Goal: Task Accomplishment & Management: Manage account settings

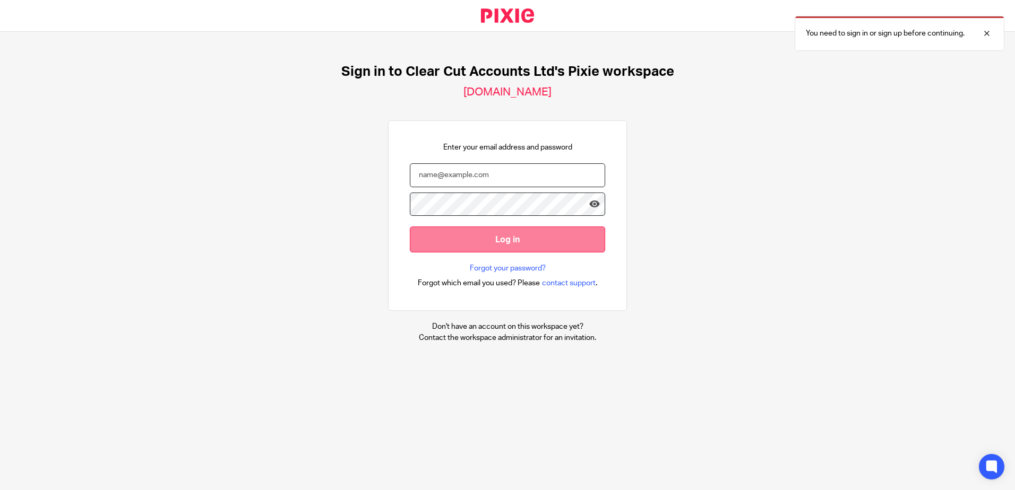
type input "chloe@clearcutaccounts.com"
click at [502, 238] on input "Log in" at bounding box center [507, 240] width 195 height 26
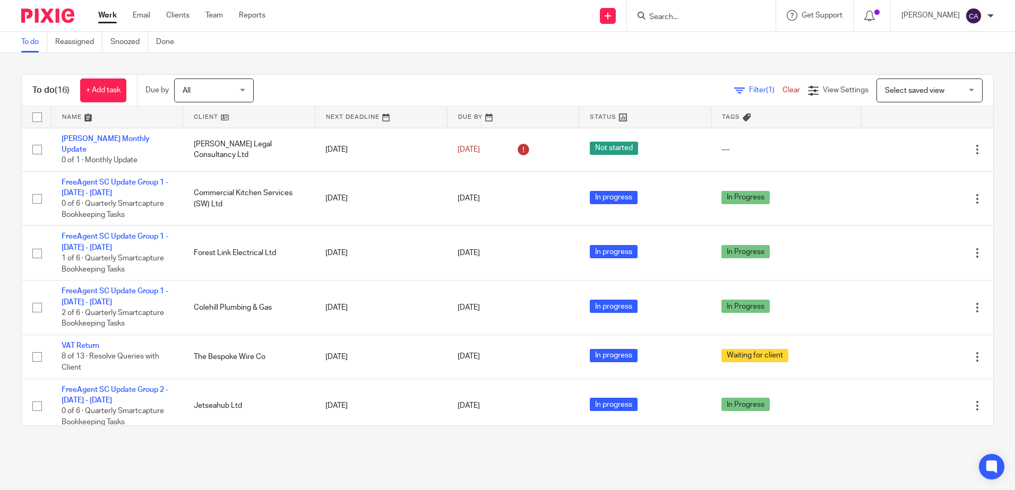
click at [69, 120] on link at bounding box center [117, 117] width 132 height 21
